Goal: Check status

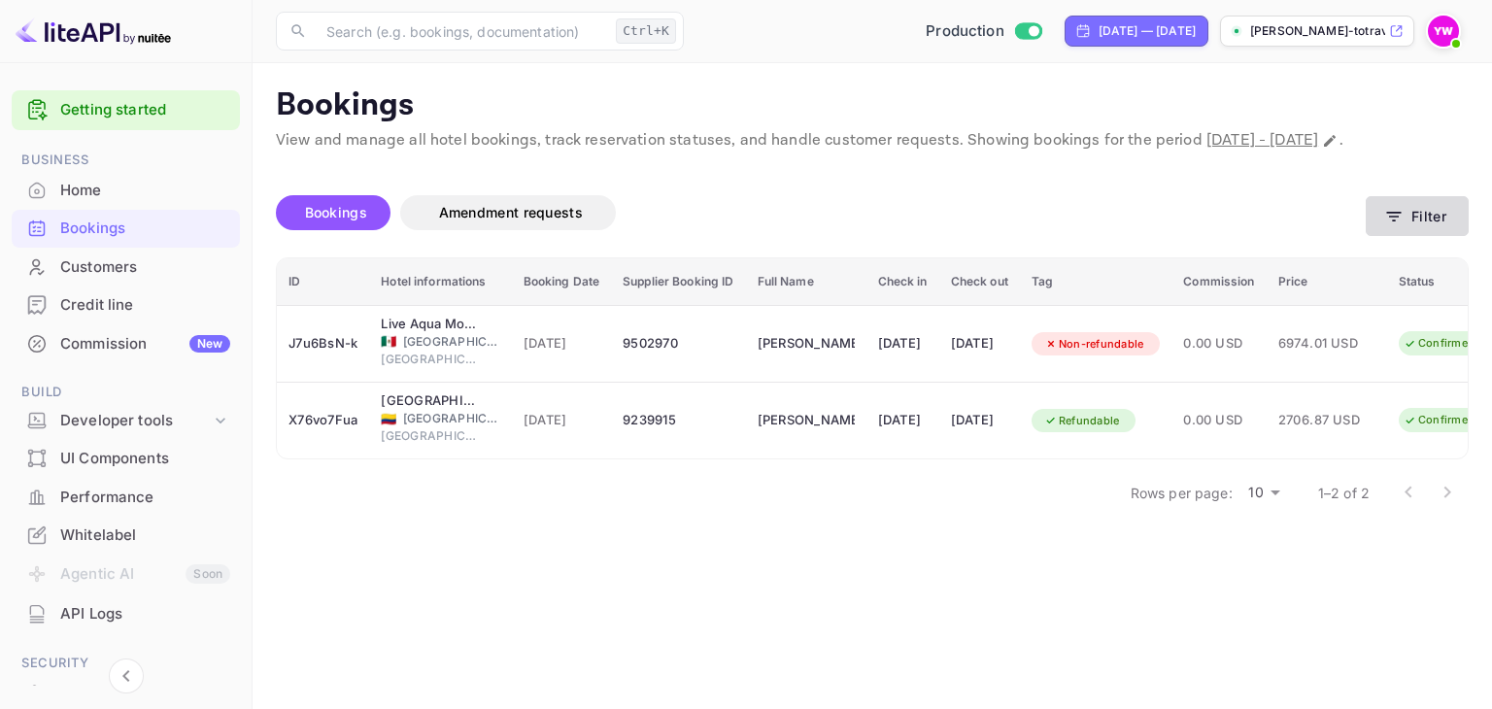
click at [1433, 236] on button "Filter" at bounding box center [1417, 216] width 103 height 40
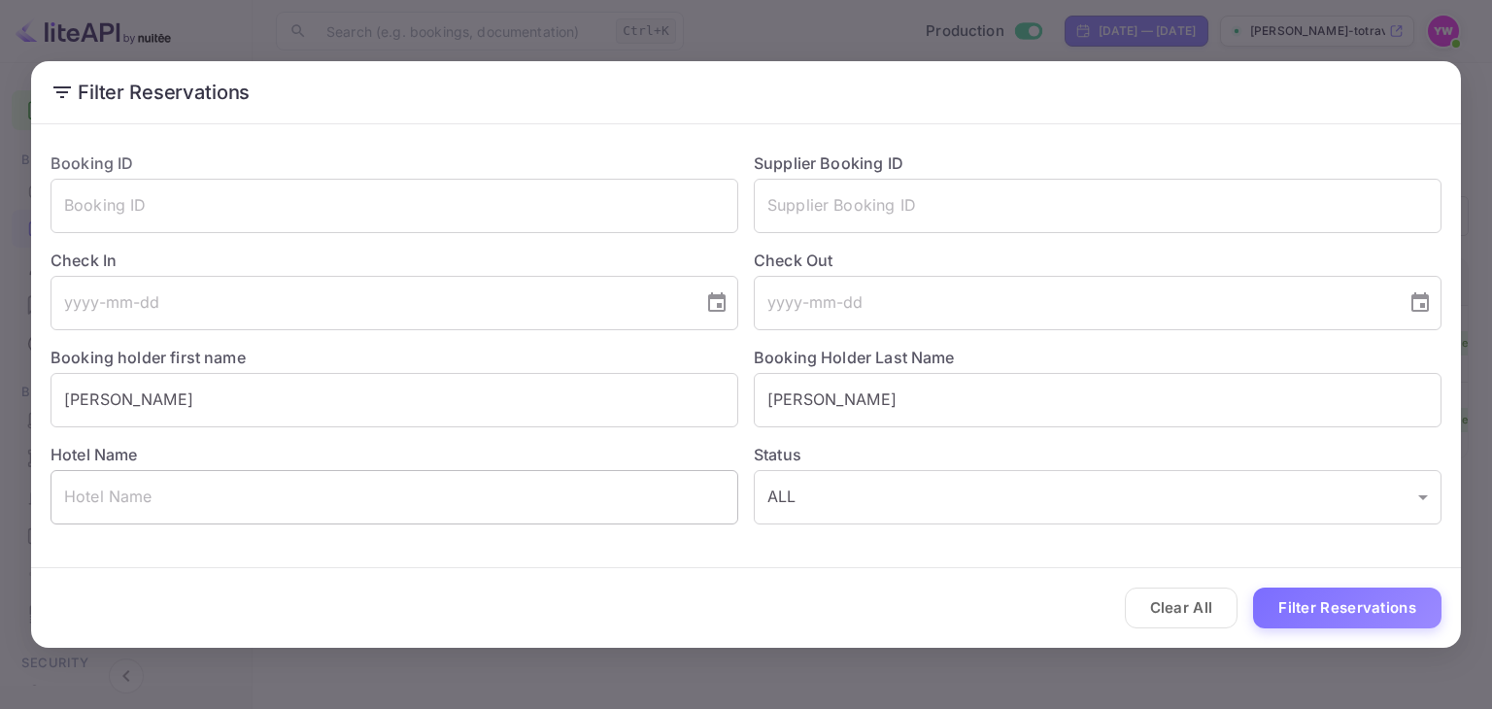
click at [245, 494] on input "text" at bounding box center [395, 497] width 688 height 54
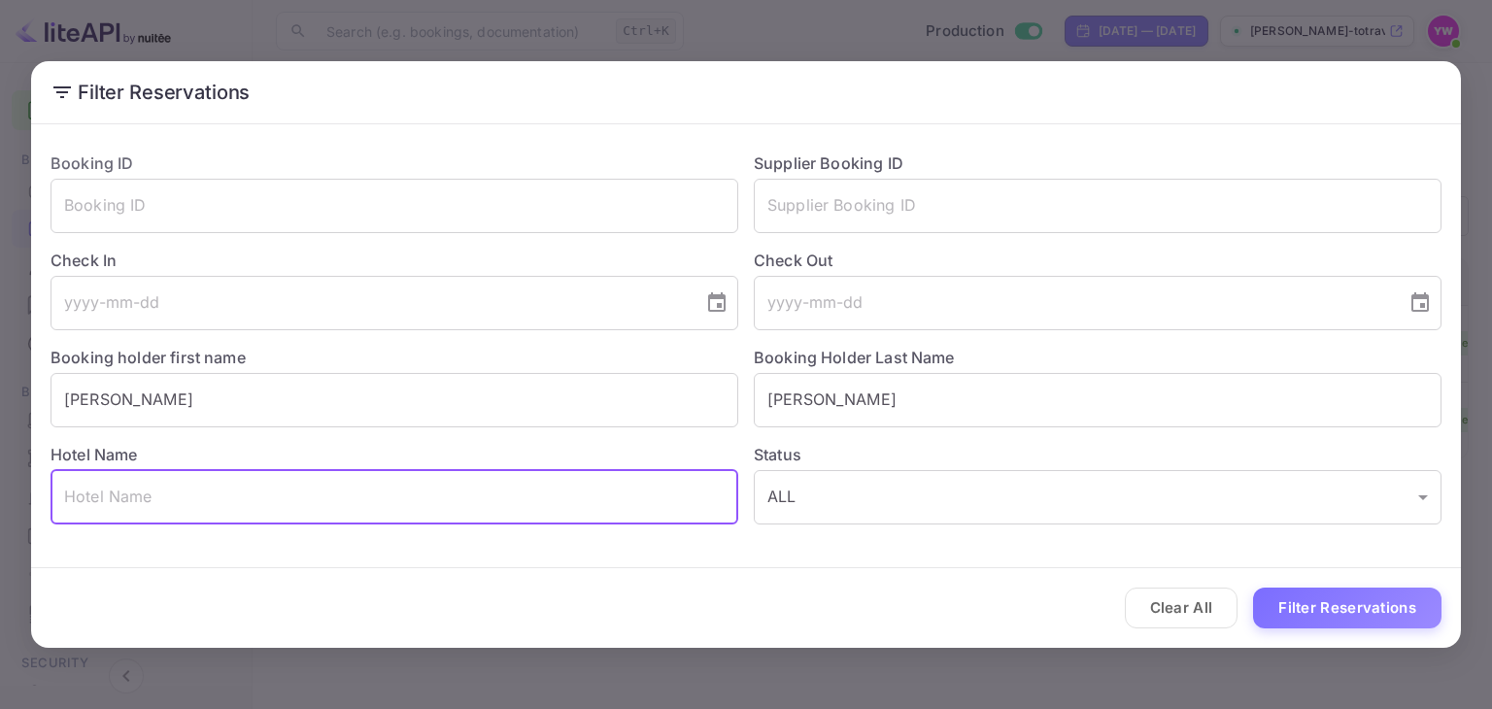
paste input "Galei Kinnereth Hote"
type input "Galei Kinnereth Hote"
click at [1316, 616] on button "Filter Reservations" at bounding box center [1347, 609] width 188 height 42
click at [355, 493] on input "Galei Kinnereth Hote" at bounding box center [395, 497] width 688 height 54
click at [264, 400] on input "[PERSON_NAME]" at bounding box center [395, 400] width 688 height 54
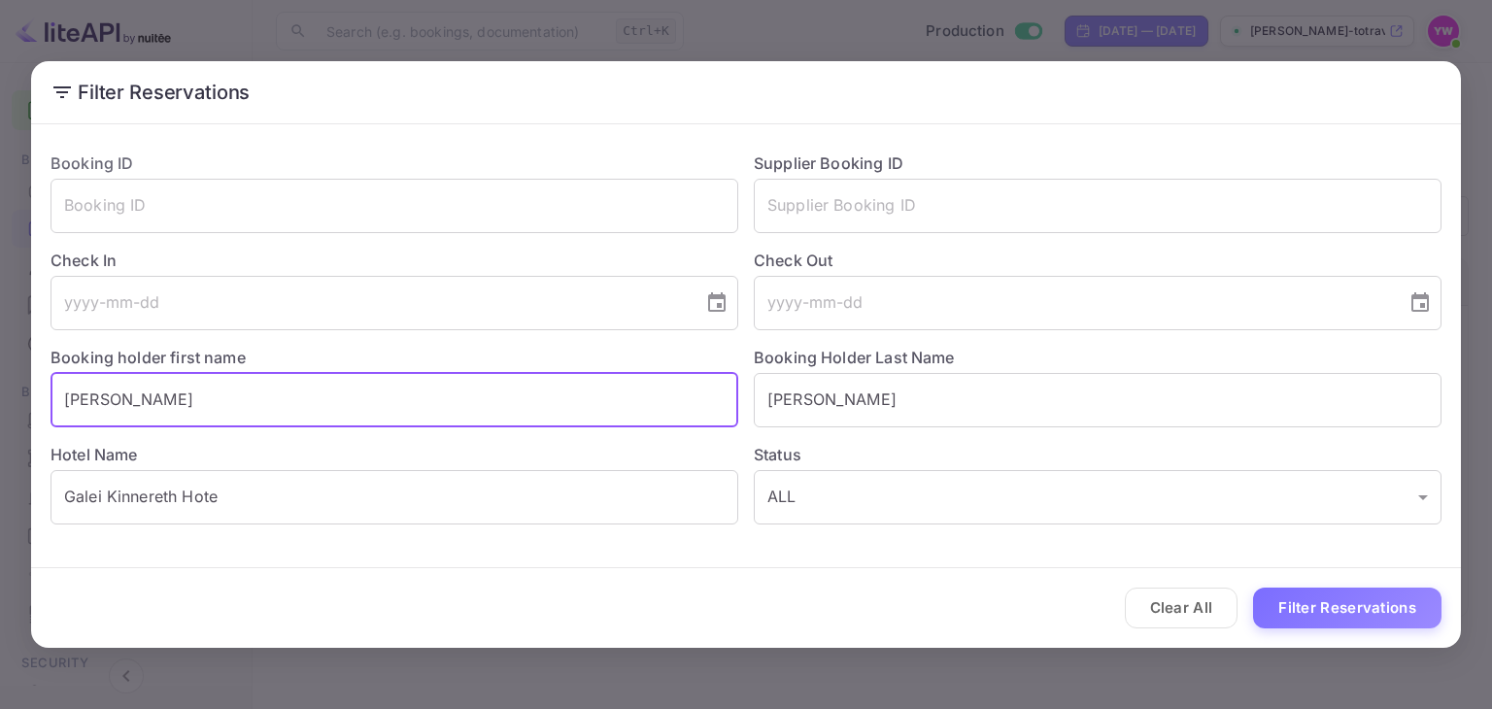
click at [264, 399] on input "[PERSON_NAME]" at bounding box center [395, 400] width 688 height 54
click at [807, 410] on input "[PERSON_NAME]" at bounding box center [1098, 400] width 688 height 54
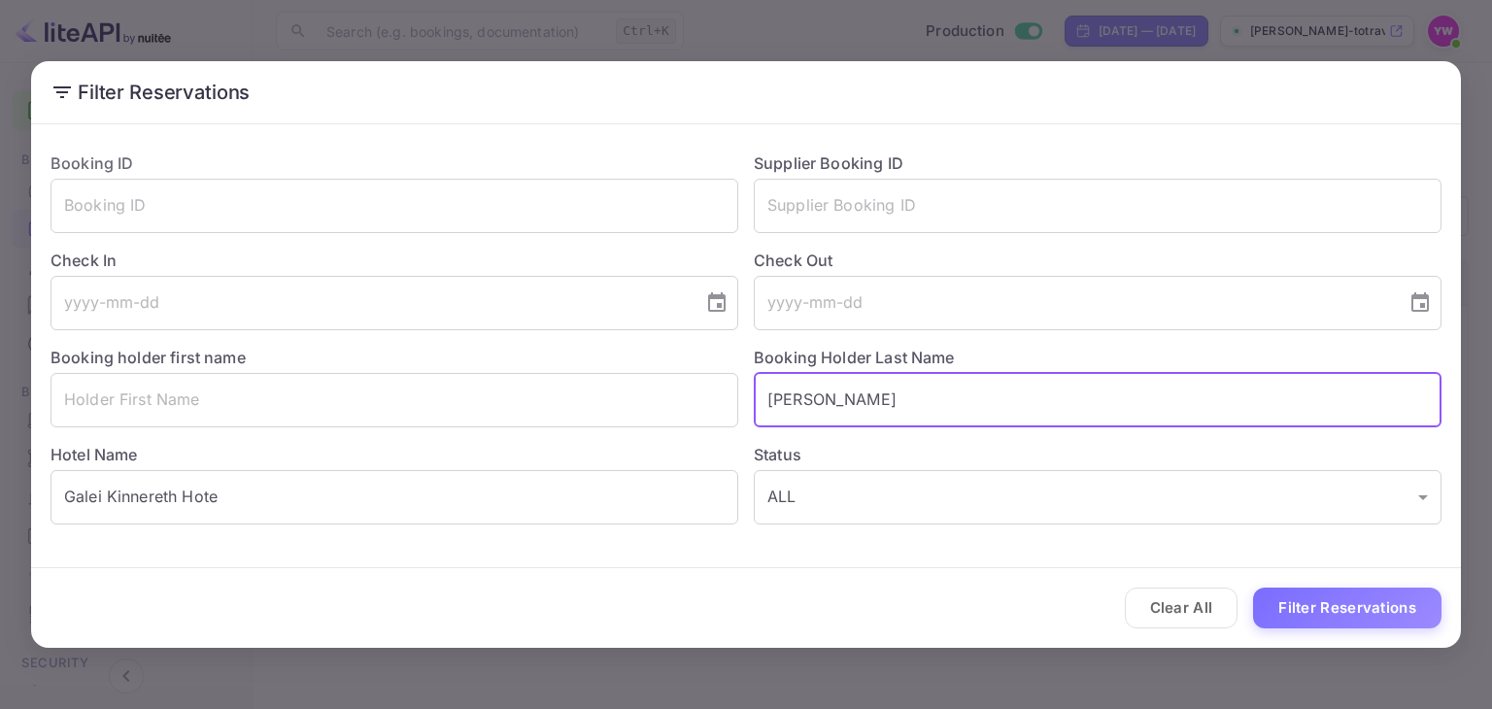
click at [808, 409] on input "[PERSON_NAME]" at bounding box center [1098, 400] width 688 height 54
click at [1253, 588] on button "Filter Reservations" at bounding box center [1347, 609] width 188 height 42
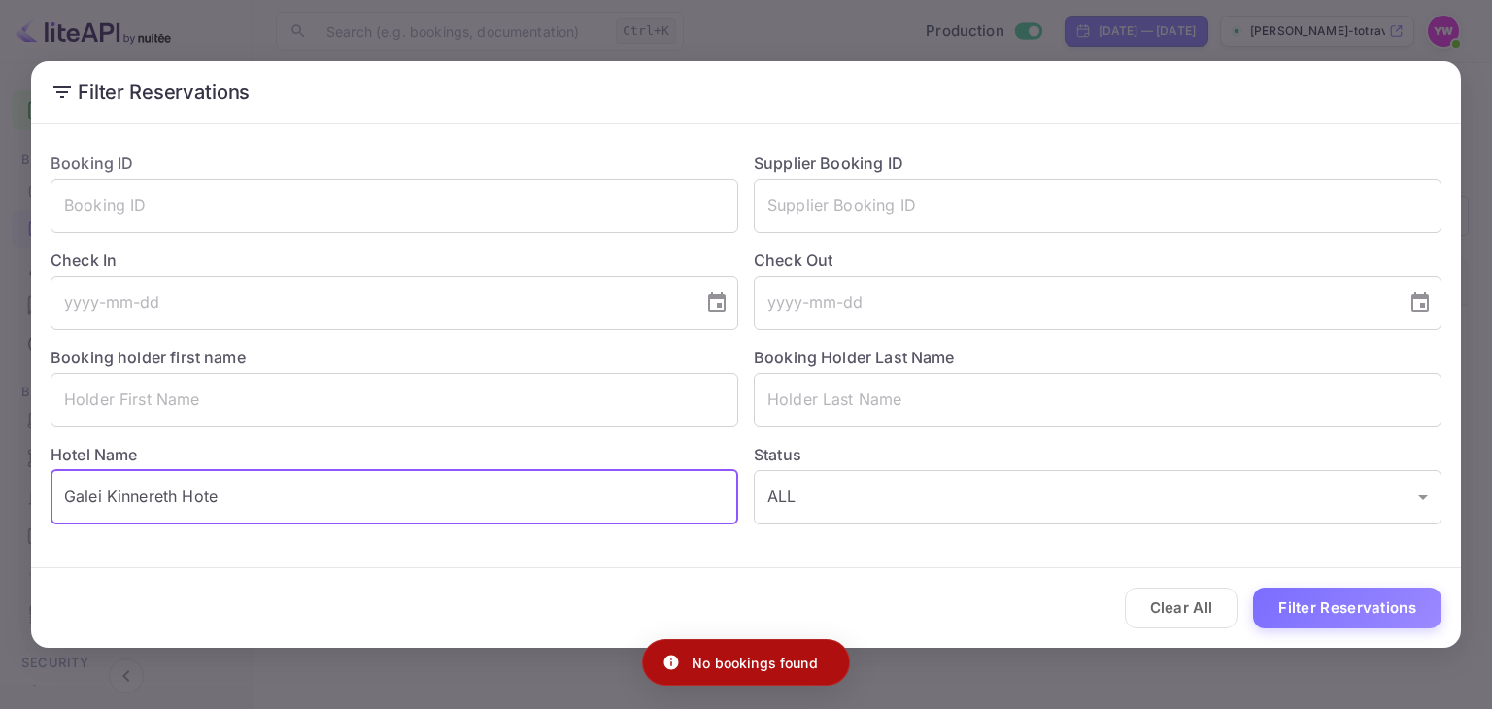
click at [215, 498] on input "Galei Kinnereth Hote" at bounding box center [395, 497] width 688 height 54
type input "[PERSON_NAME]"
click at [1253, 588] on button "Filter Reservations" at bounding box center [1347, 609] width 188 height 42
click at [808, 21] on div "Filter Reservations Booking ID ​ Supplier Booking ID ​ Check In ​ Check Out ​ B…" at bounding box center [746, 354] width 1492 height 709
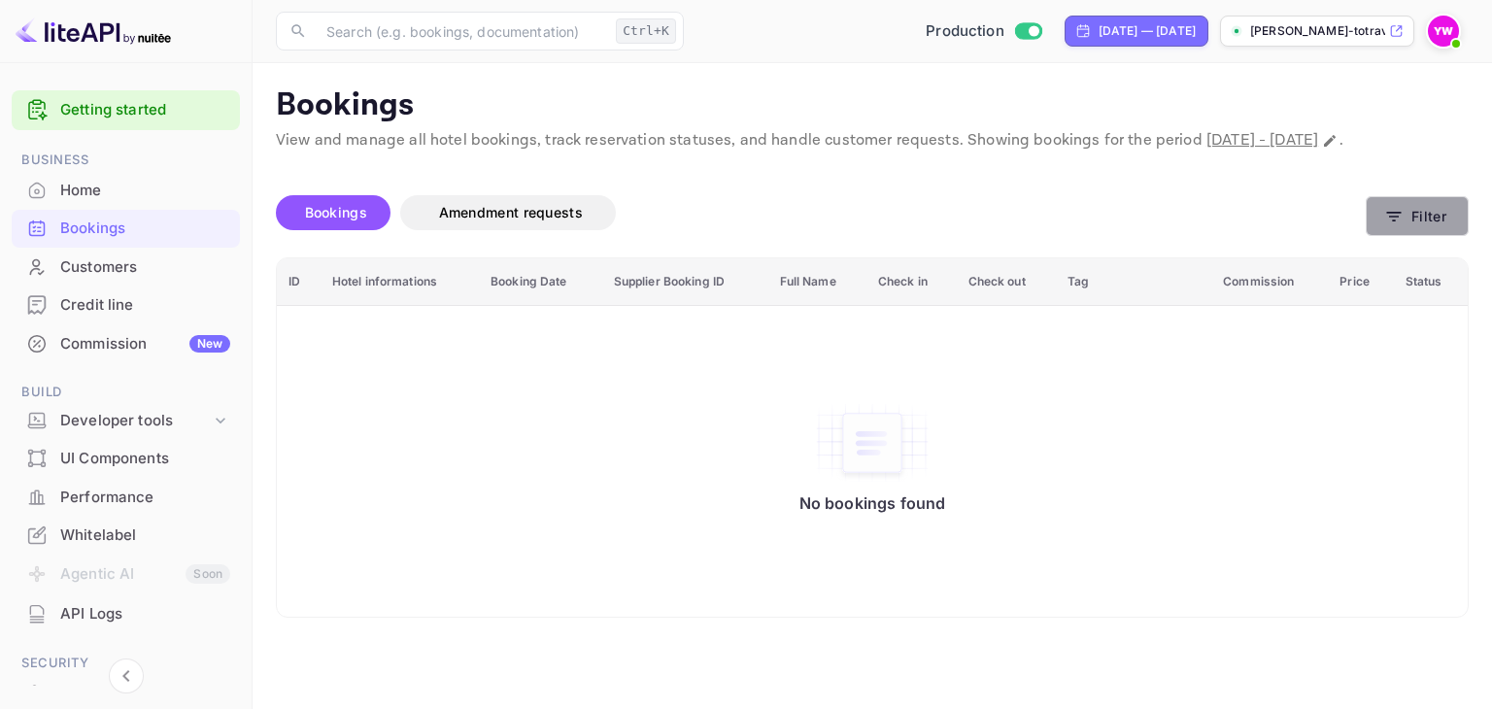
click at [1420, 236] on button "Filter" at bounding box center [1417, 216] width 103 height 40
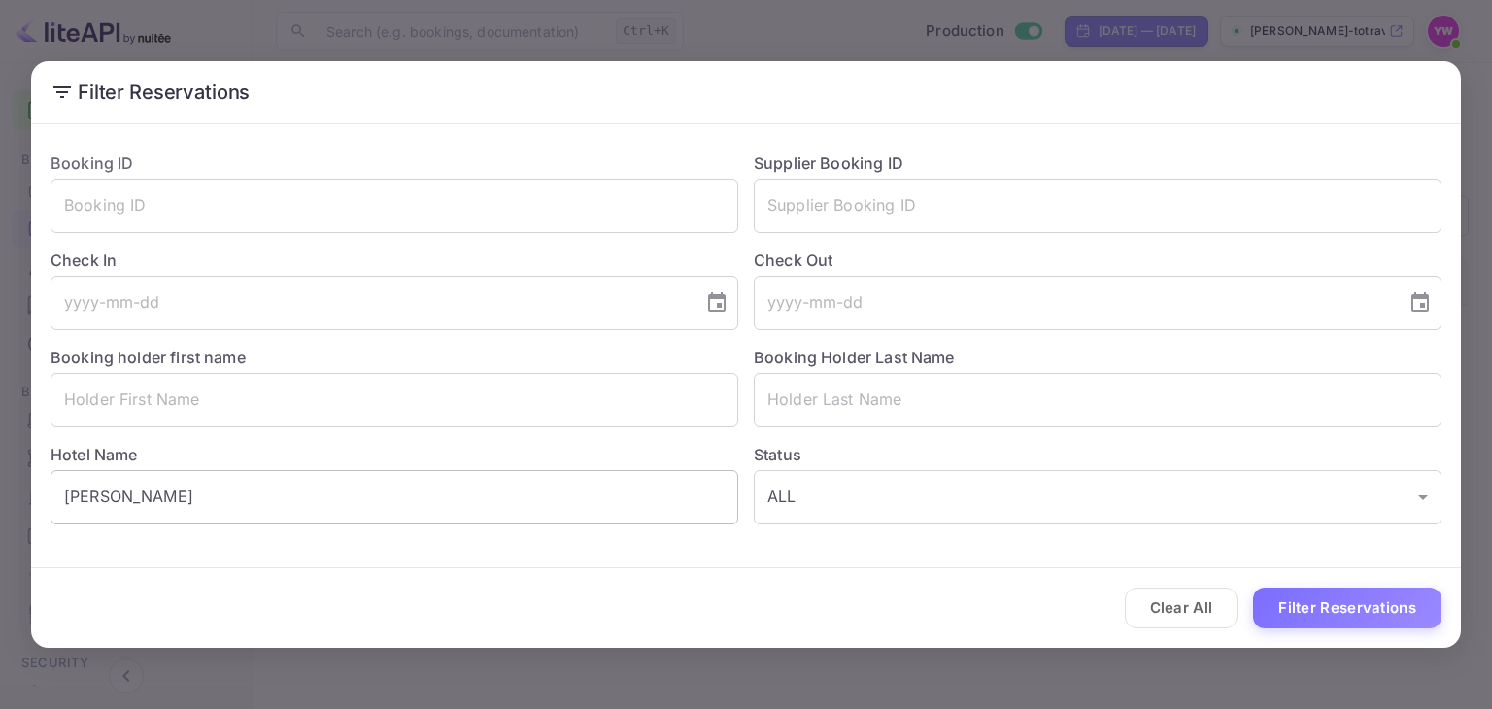
click at [349, 497] on input "[PERSON_NAME]" at bounding box center [395, 497] width 688 height 54
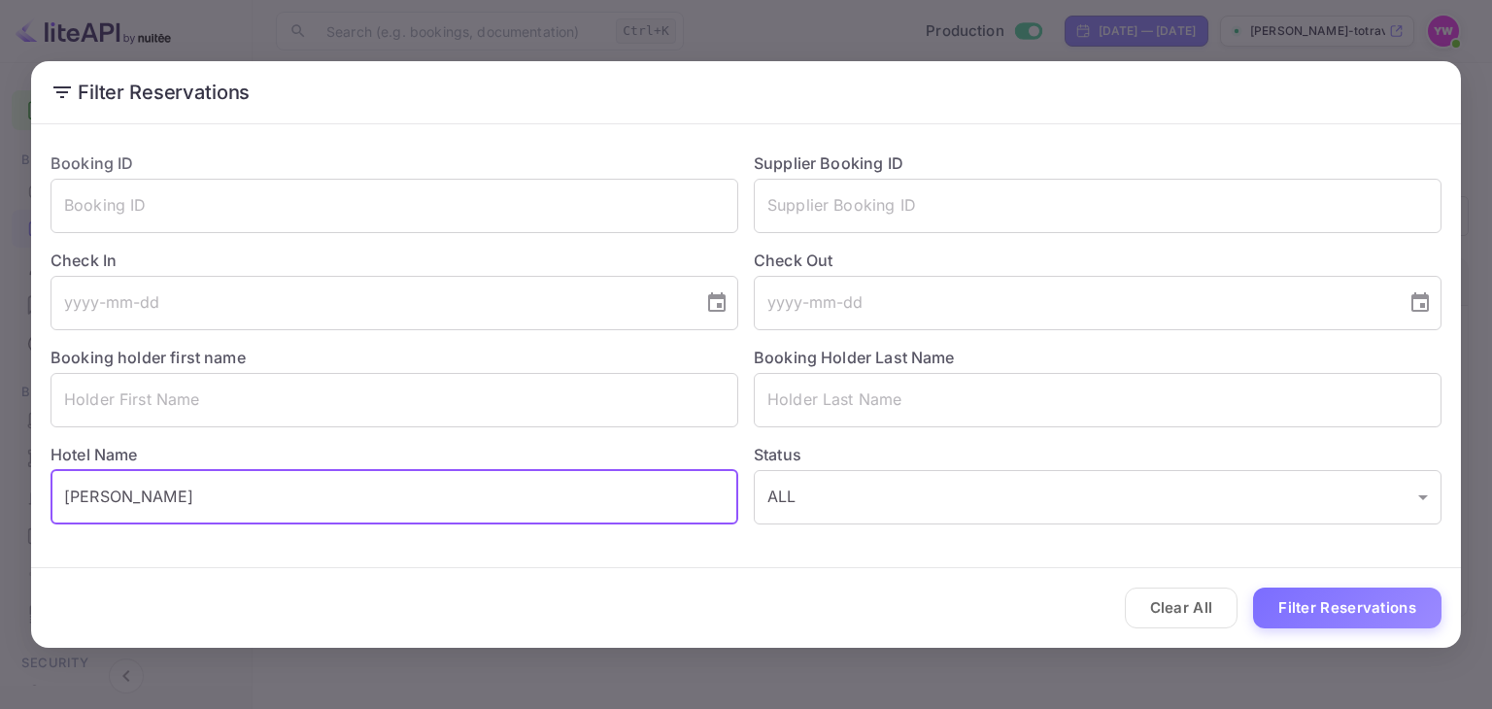
click at [349, 497] on input "[PERSON_NAME]" at bounding box center [395, 497] width 688 height 54
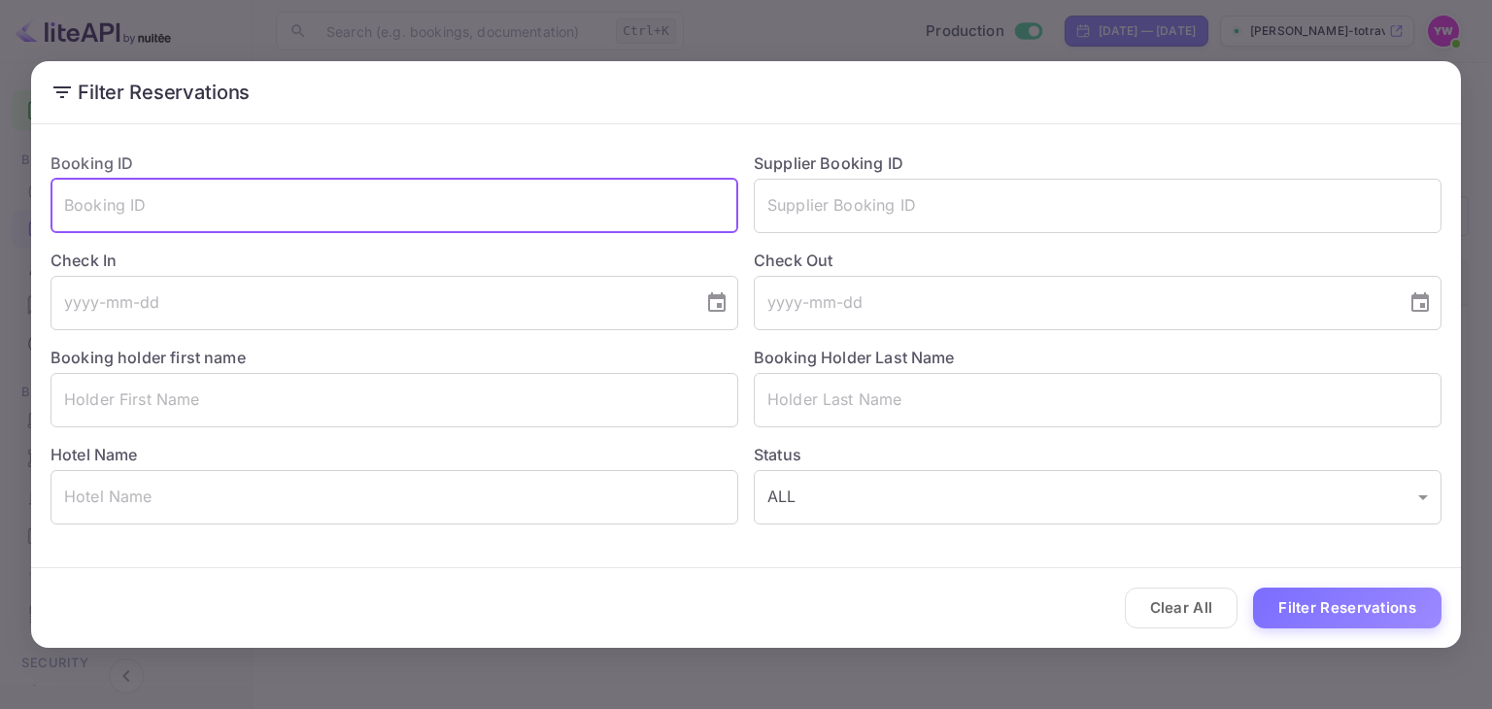
click at [385, 199] on input "text" at bounding box center [395, 206] width 688 height 54
paste input "6nvzo7QTL"
type input "6nvzo7QTL"
click at [1339, 615] on button "Filter Reservations" at bounding box center [1347, 609] width 188 height 42
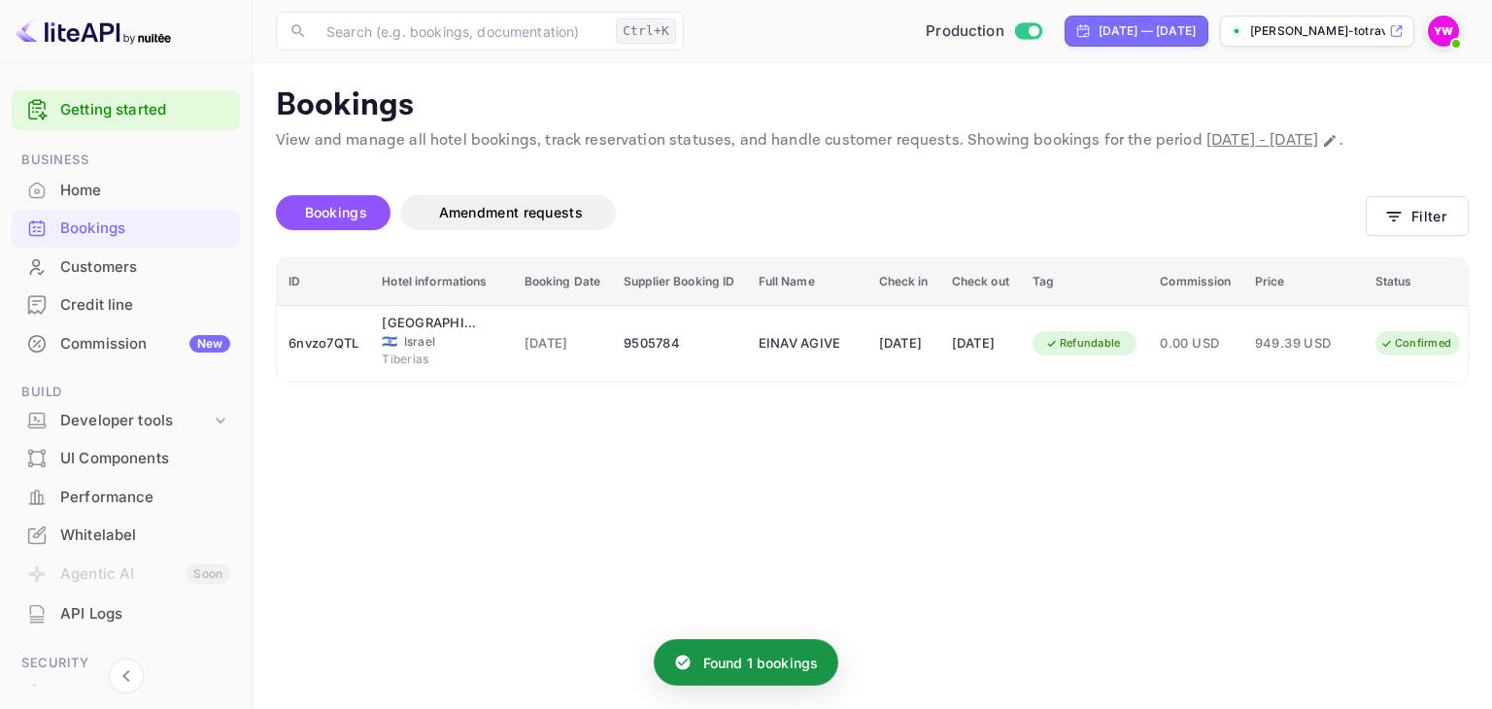
scroll to position [0, 66]
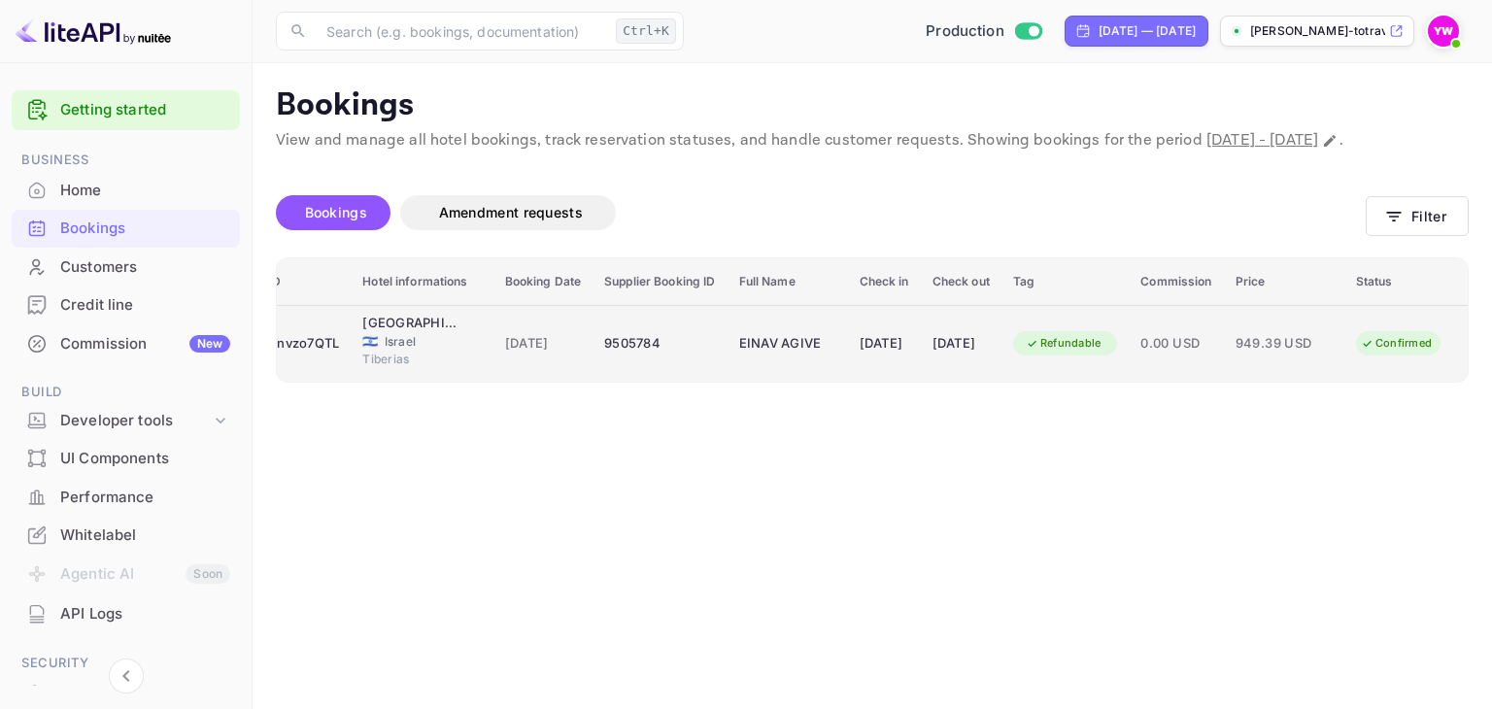
click at [1279, 355] on span "949.39 USD" at bounding box center [1284, 343] width 97 height 21
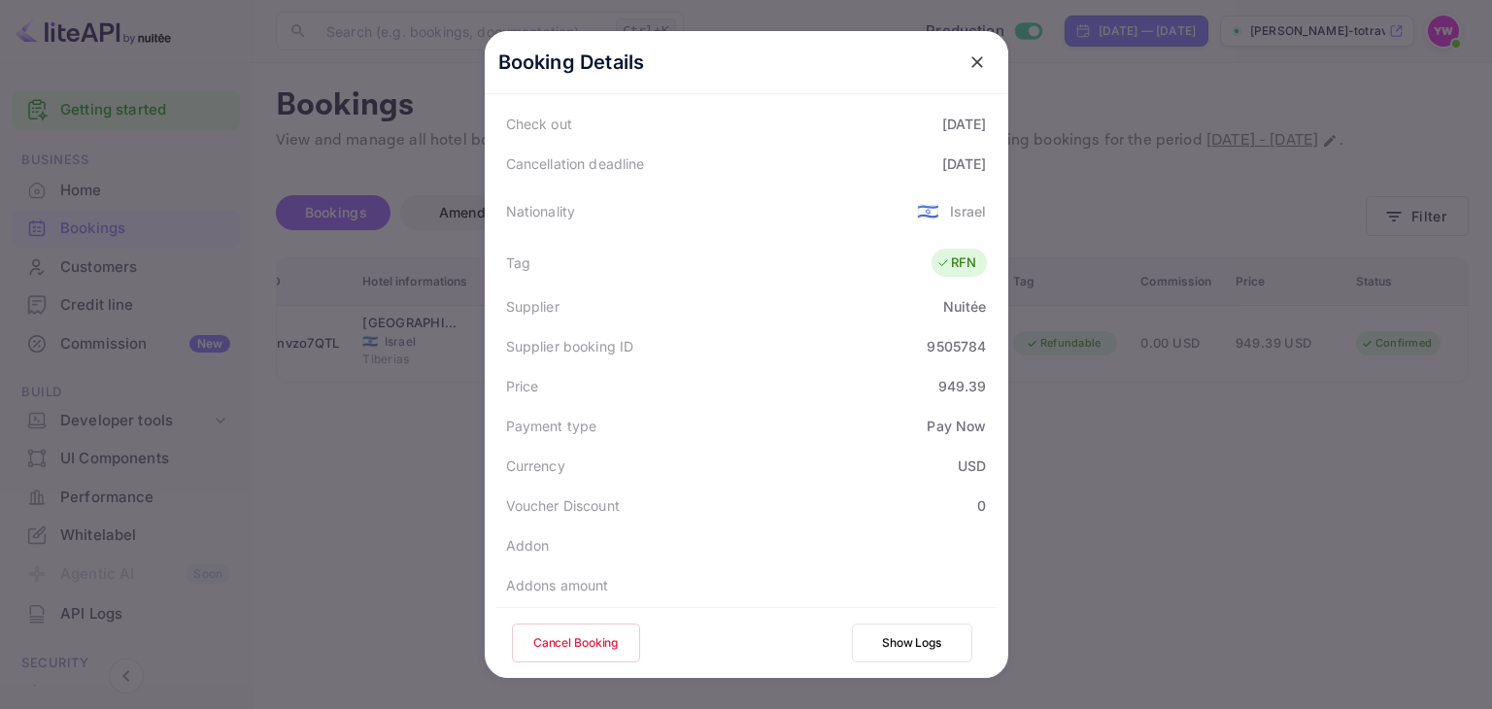
scroll to position [546, 0]
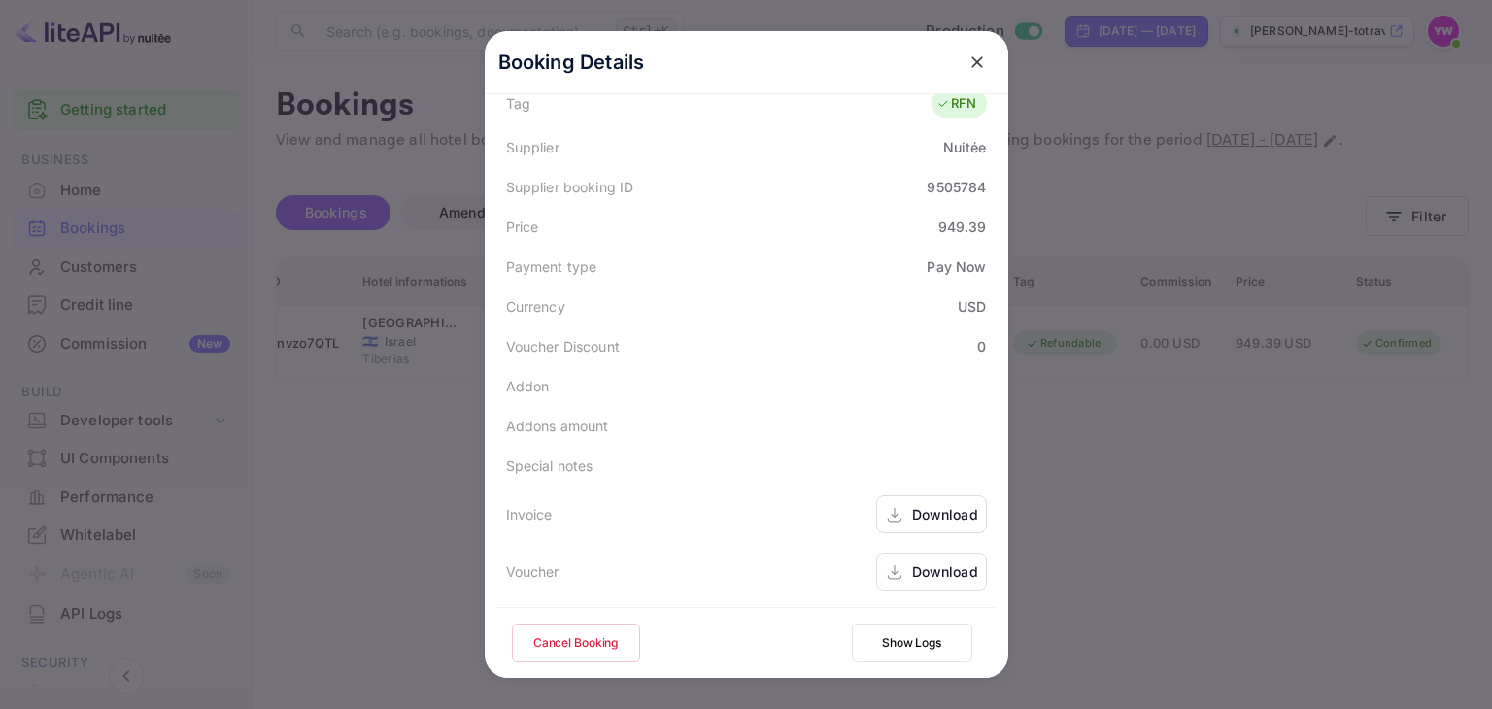
click at [927, 574] on div "Download" at bounding box center [945, 571] width 66 height 20
click at [971, 67] on icon "close" at bounding box center [976, 61] width 19 height 19
